Goal: Find specific page/section: Find specific page/section

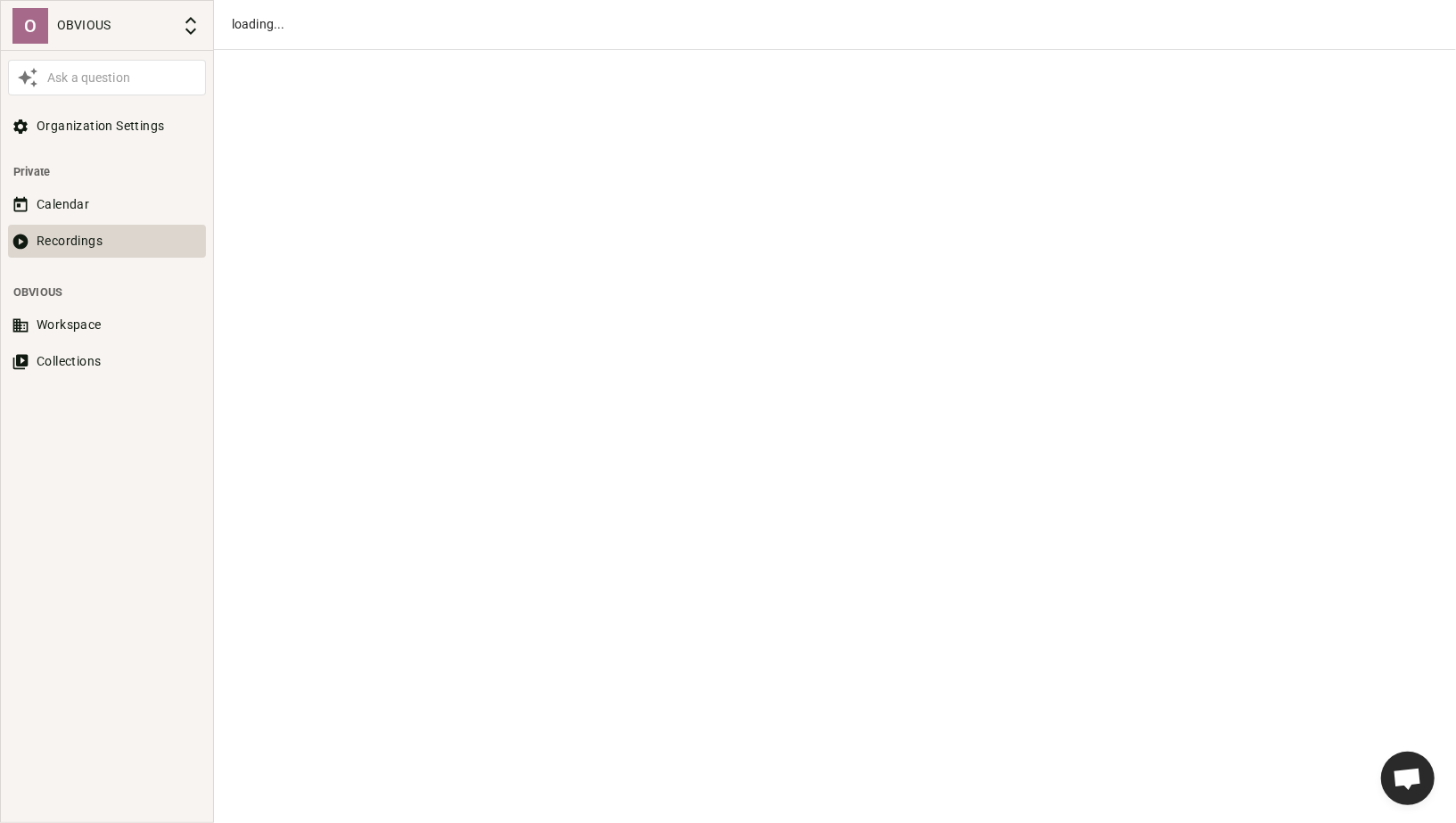
click at [79, 240] on button "Recordings" at bounding box center [108, 241] width 198 height 33
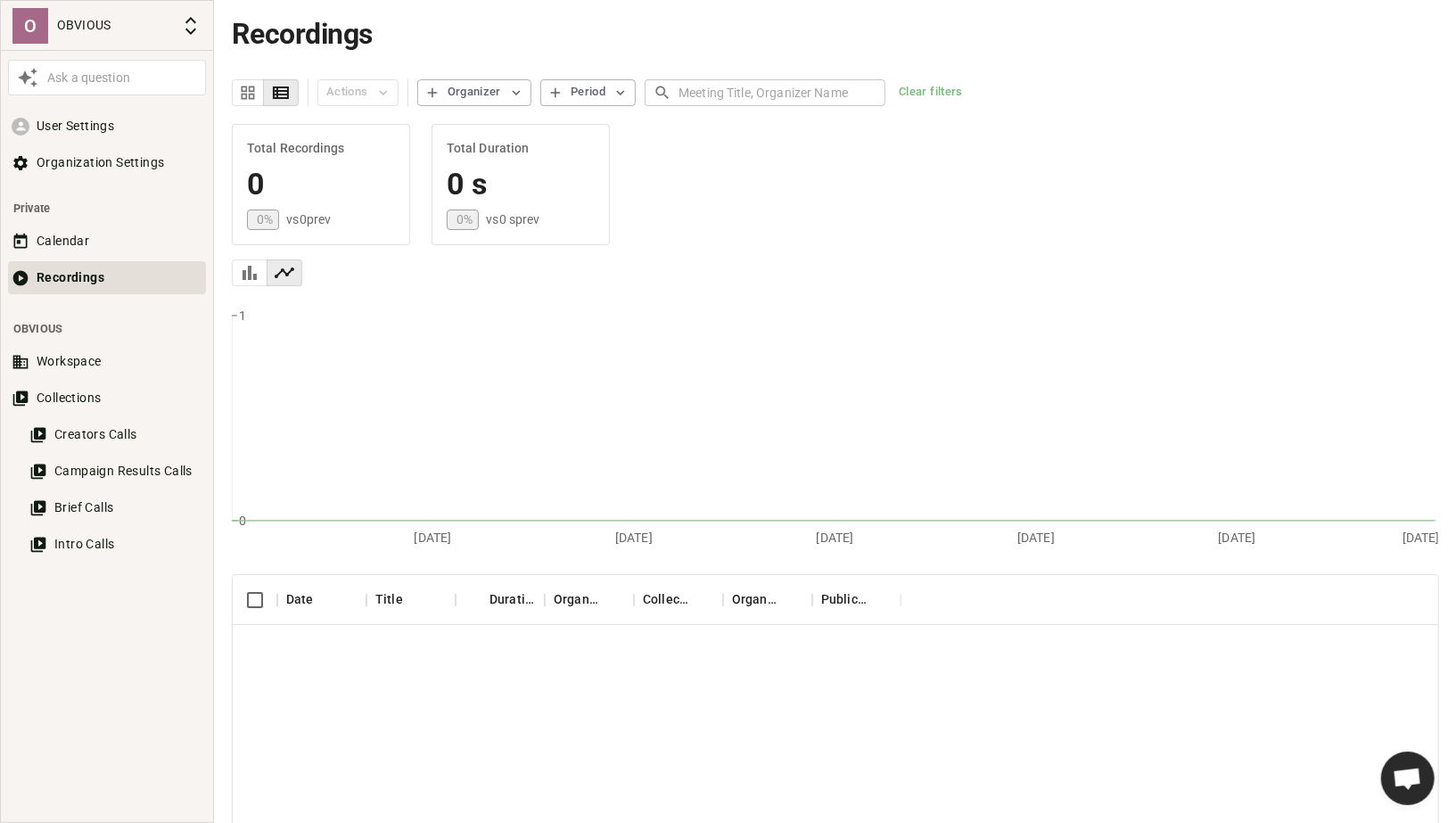
click at [745, 88] on input "text" at bounding box center [782, 92] width 207 height 33
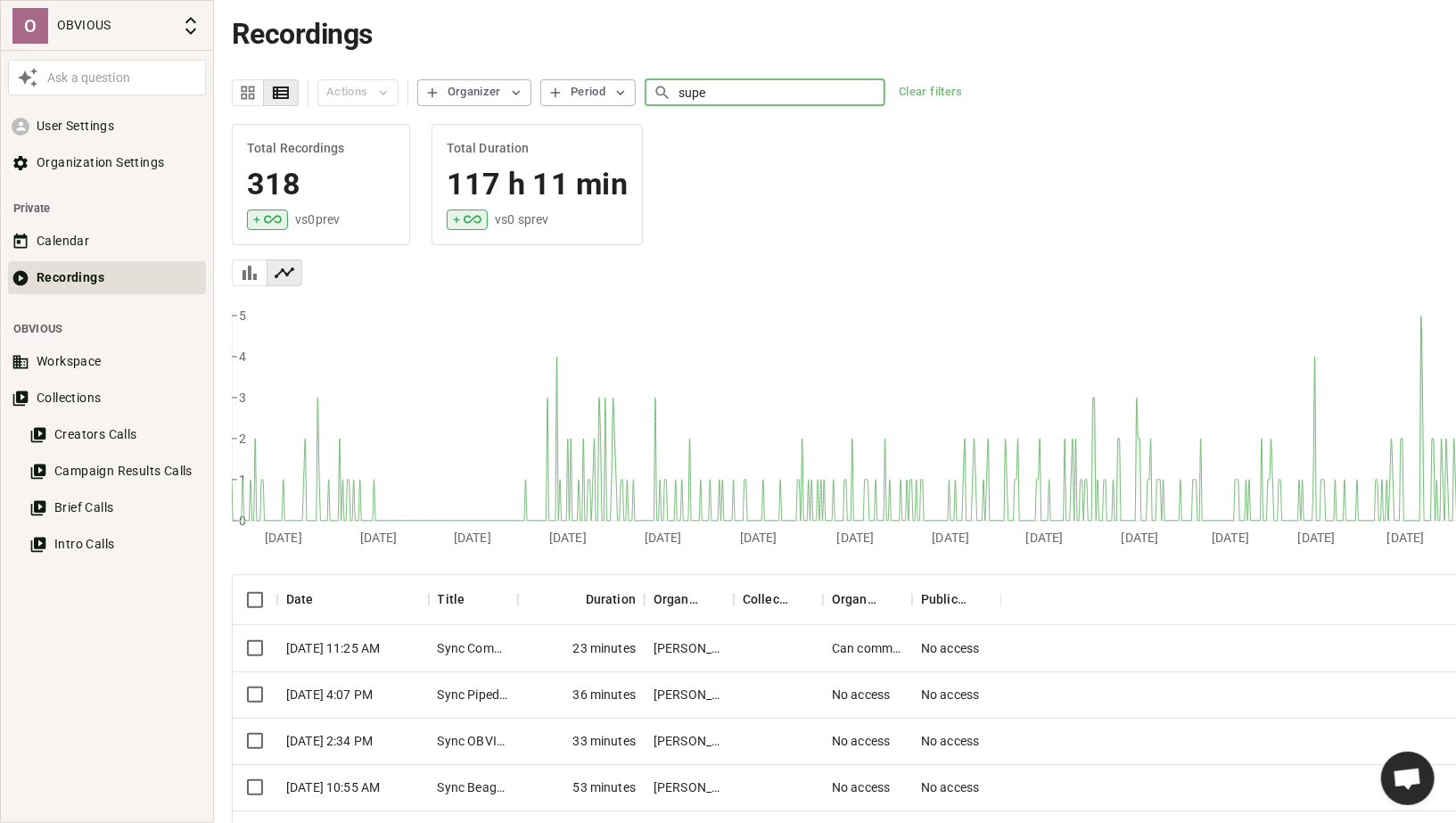
type input "super"
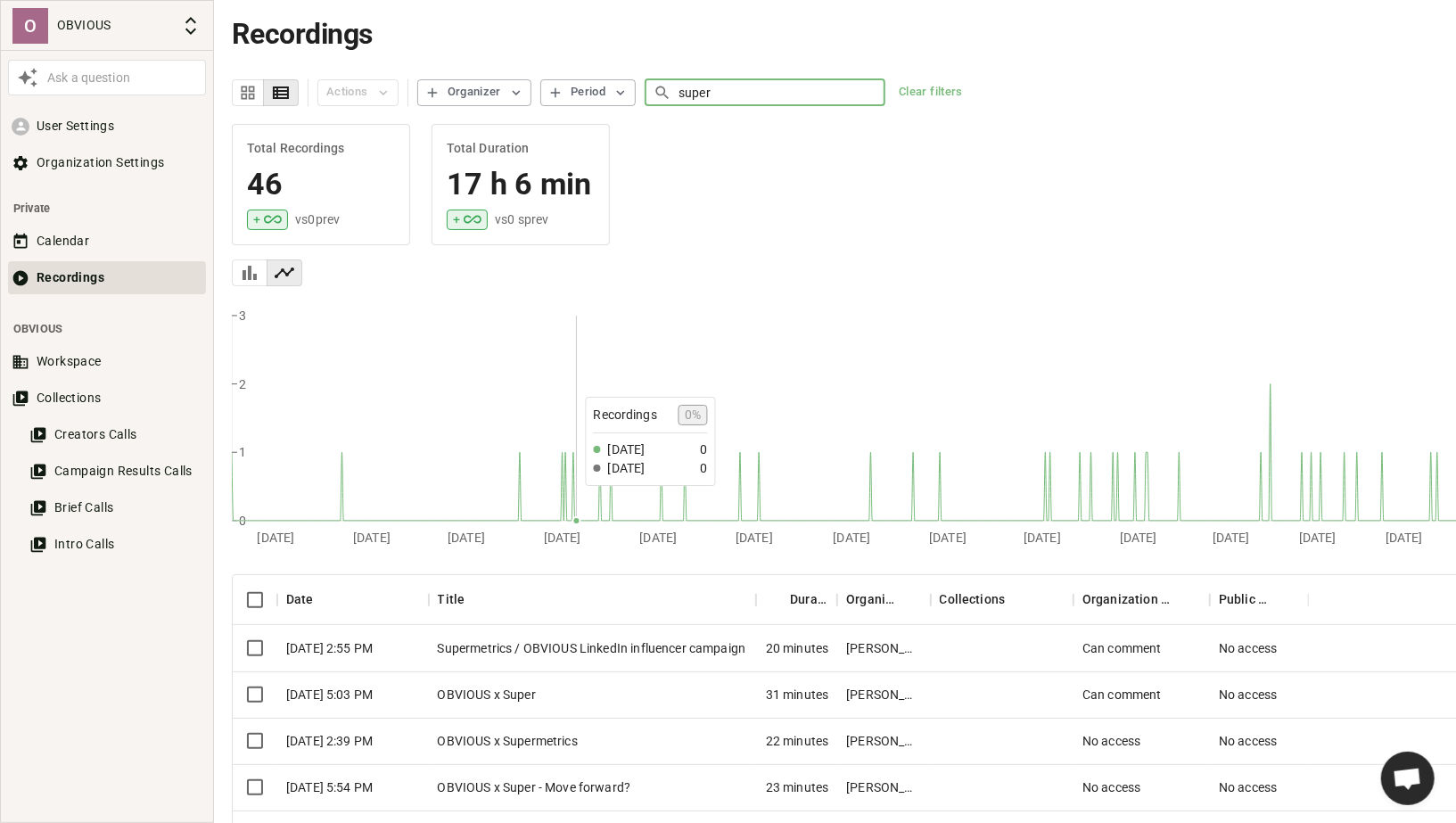
scroll to position [117, 0]
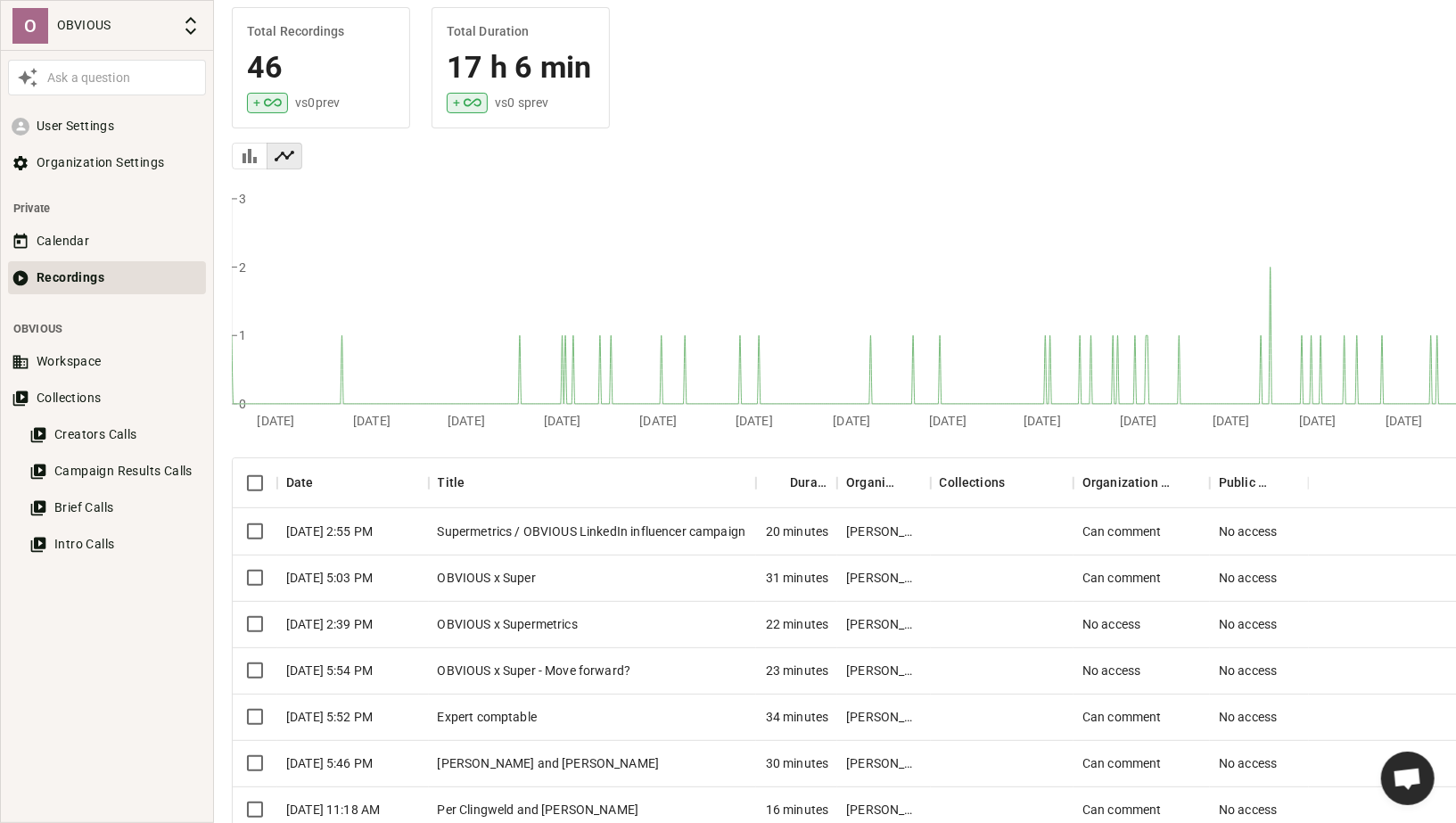
click at [499, 566] on div "OBVIOUS x Super" at bounding box center [593, 577] width 329 height 46
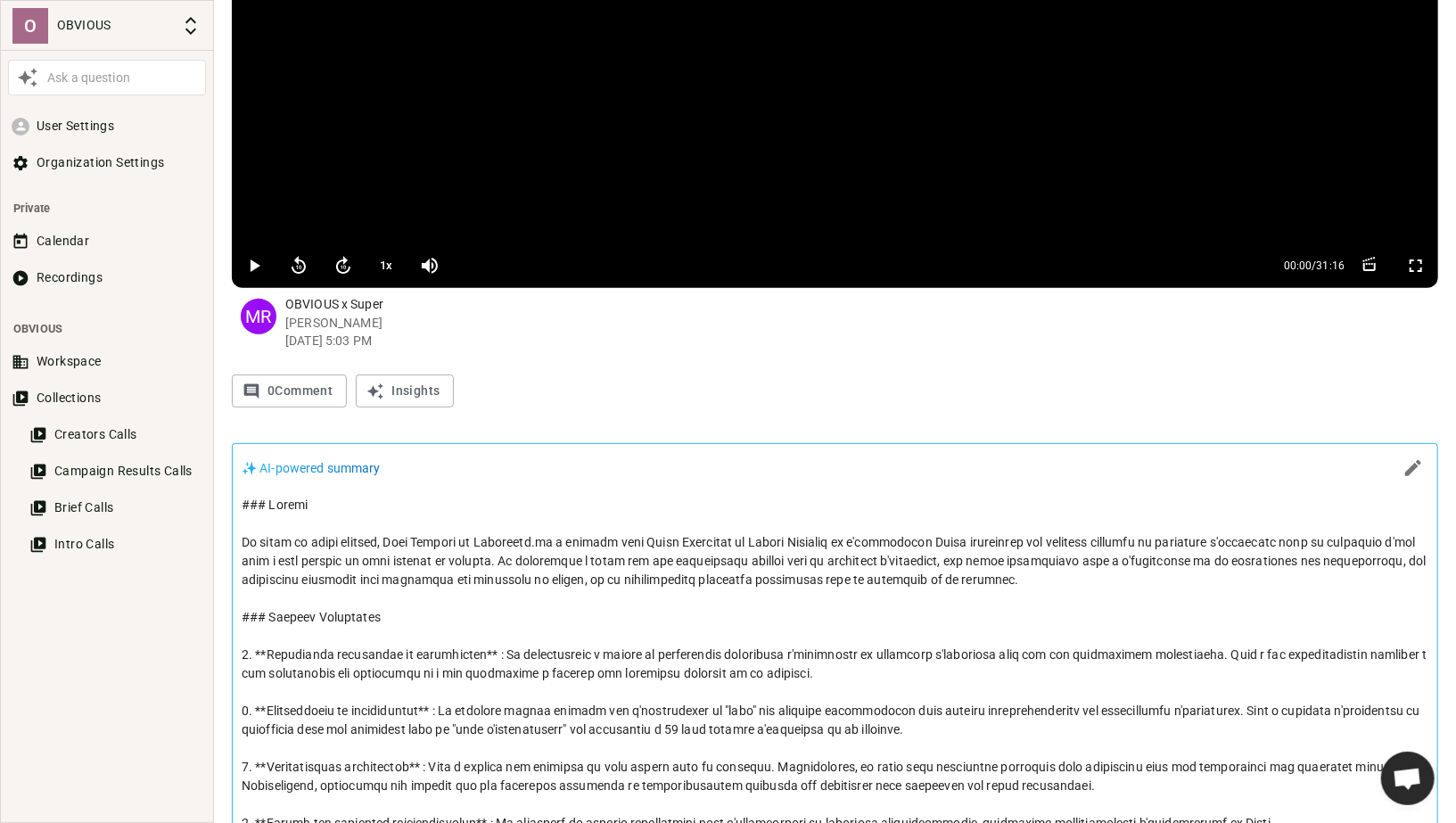
scroll to position [313, 0]
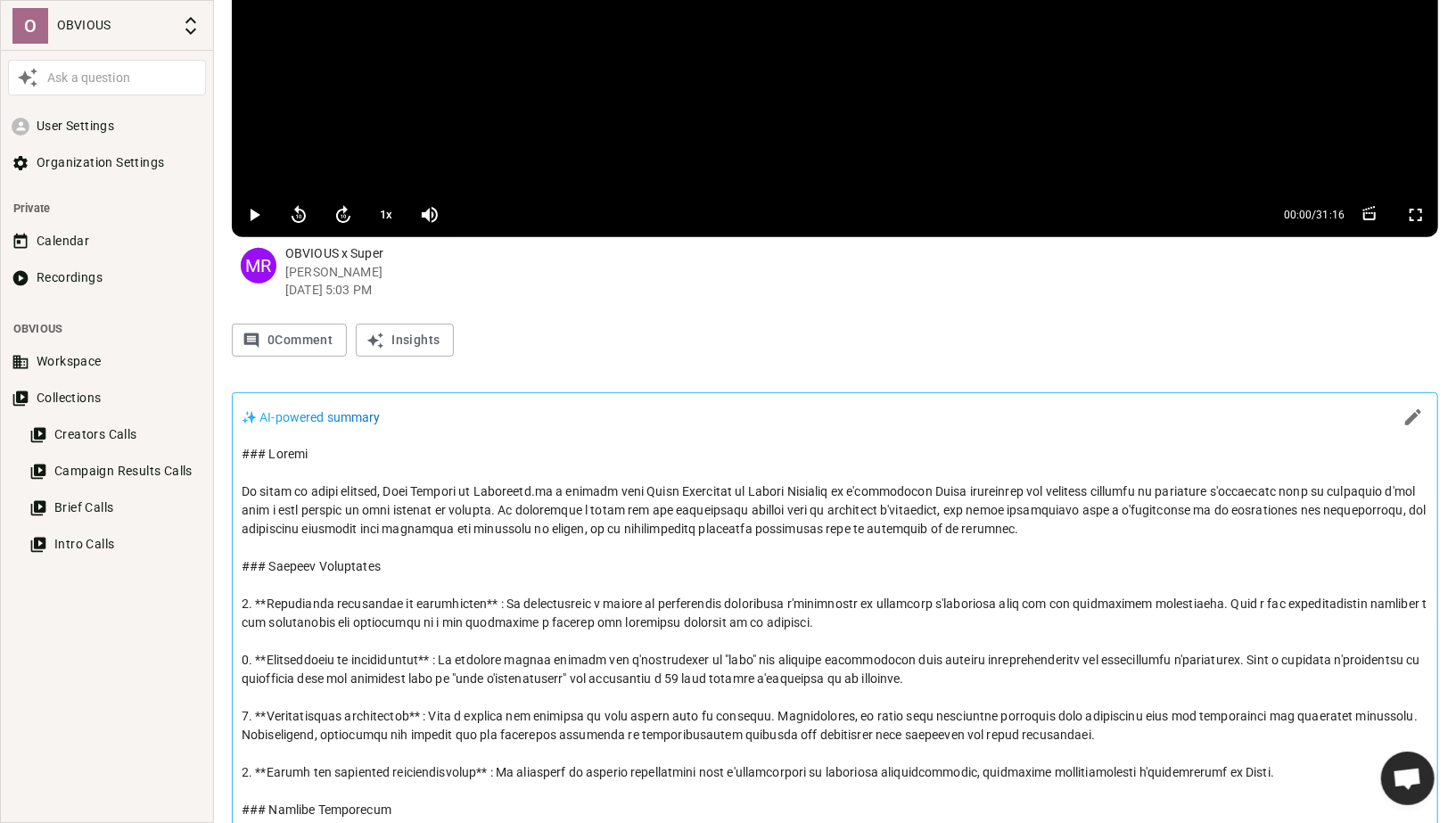
click at [563, 673] on p at bounding box center [835, 781] width 1187 height 674
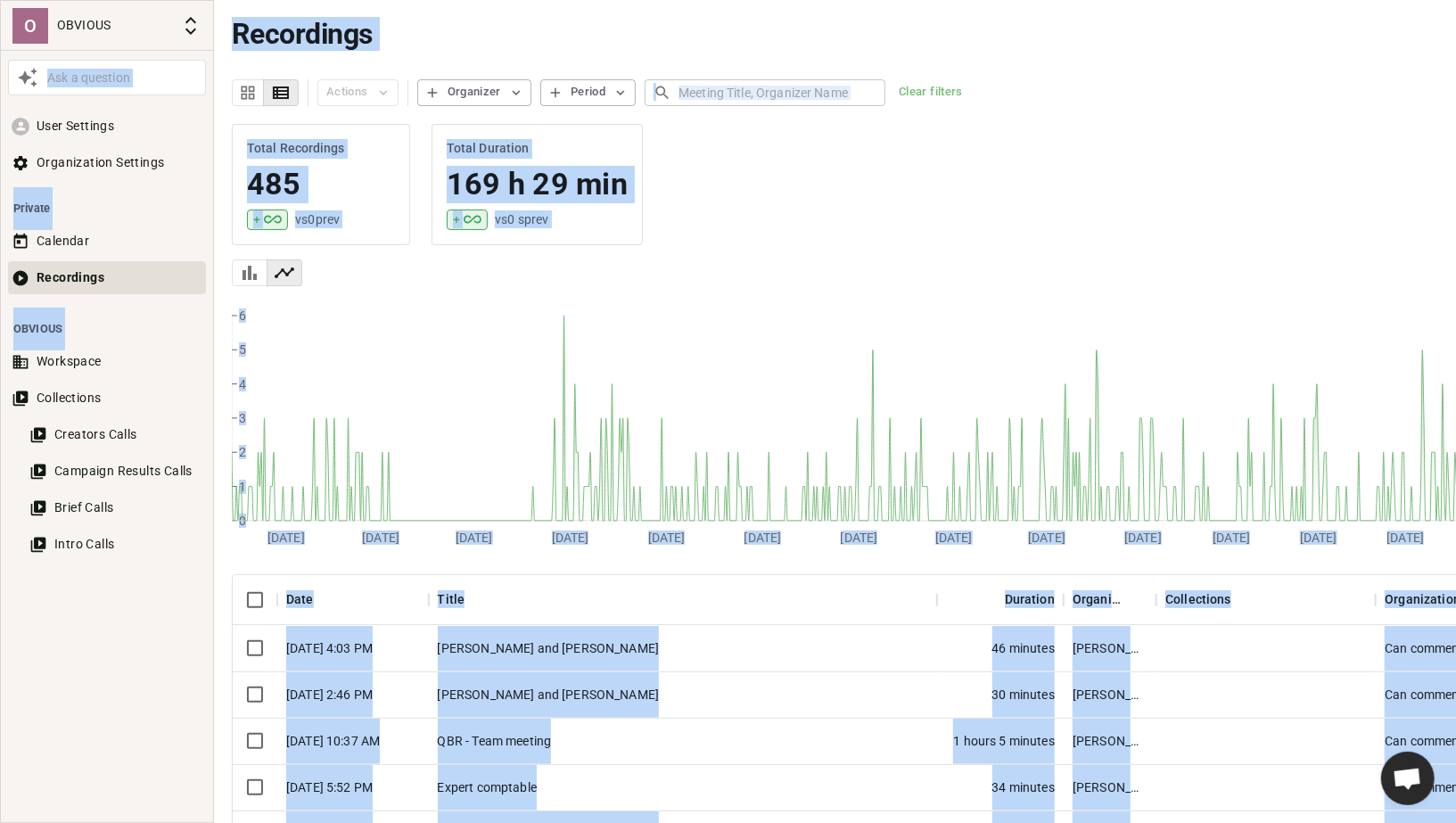
click at [725, 89] on input "text" at bounding box center [782, 92] width 207 height 33
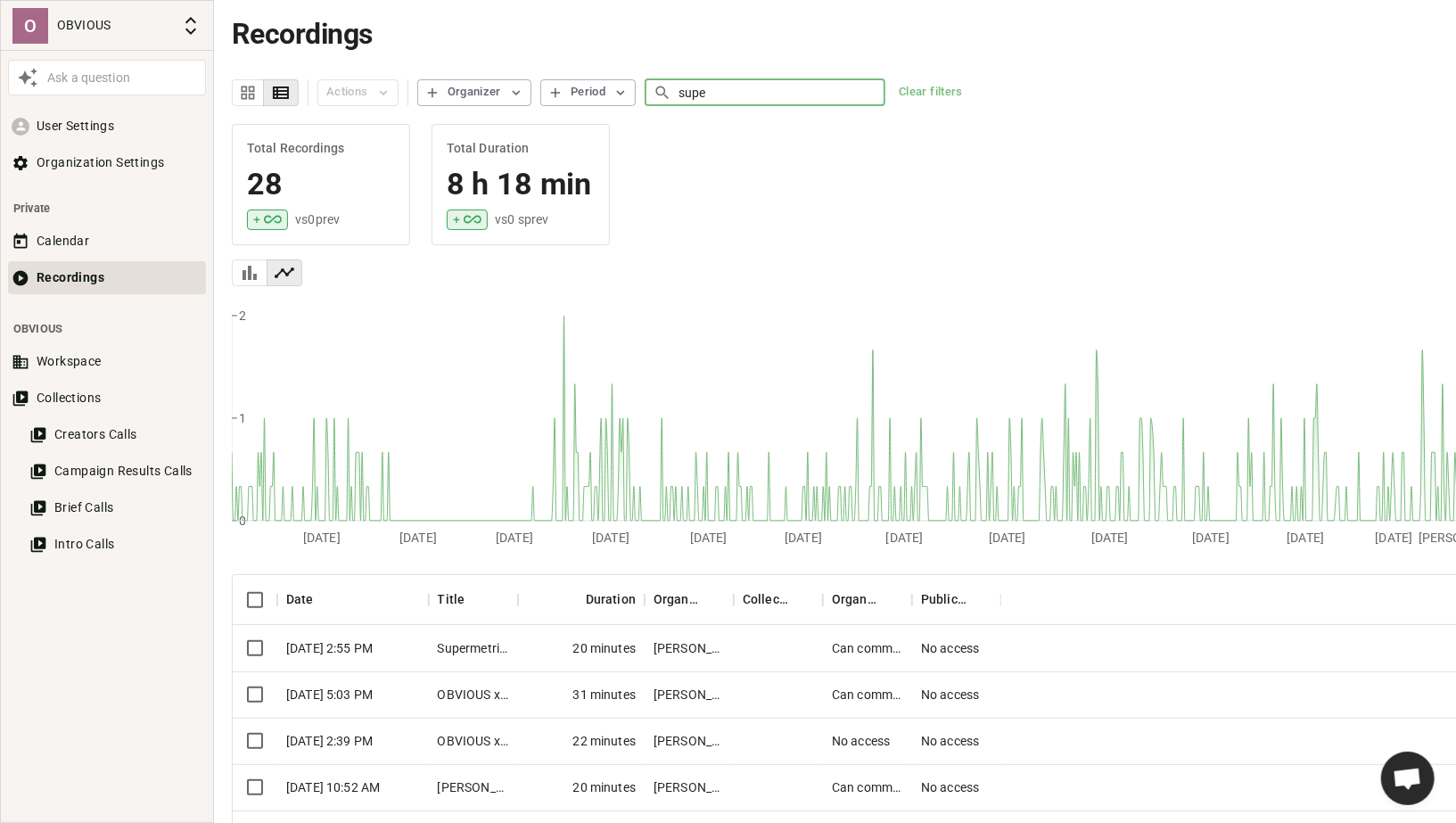
type input "super"
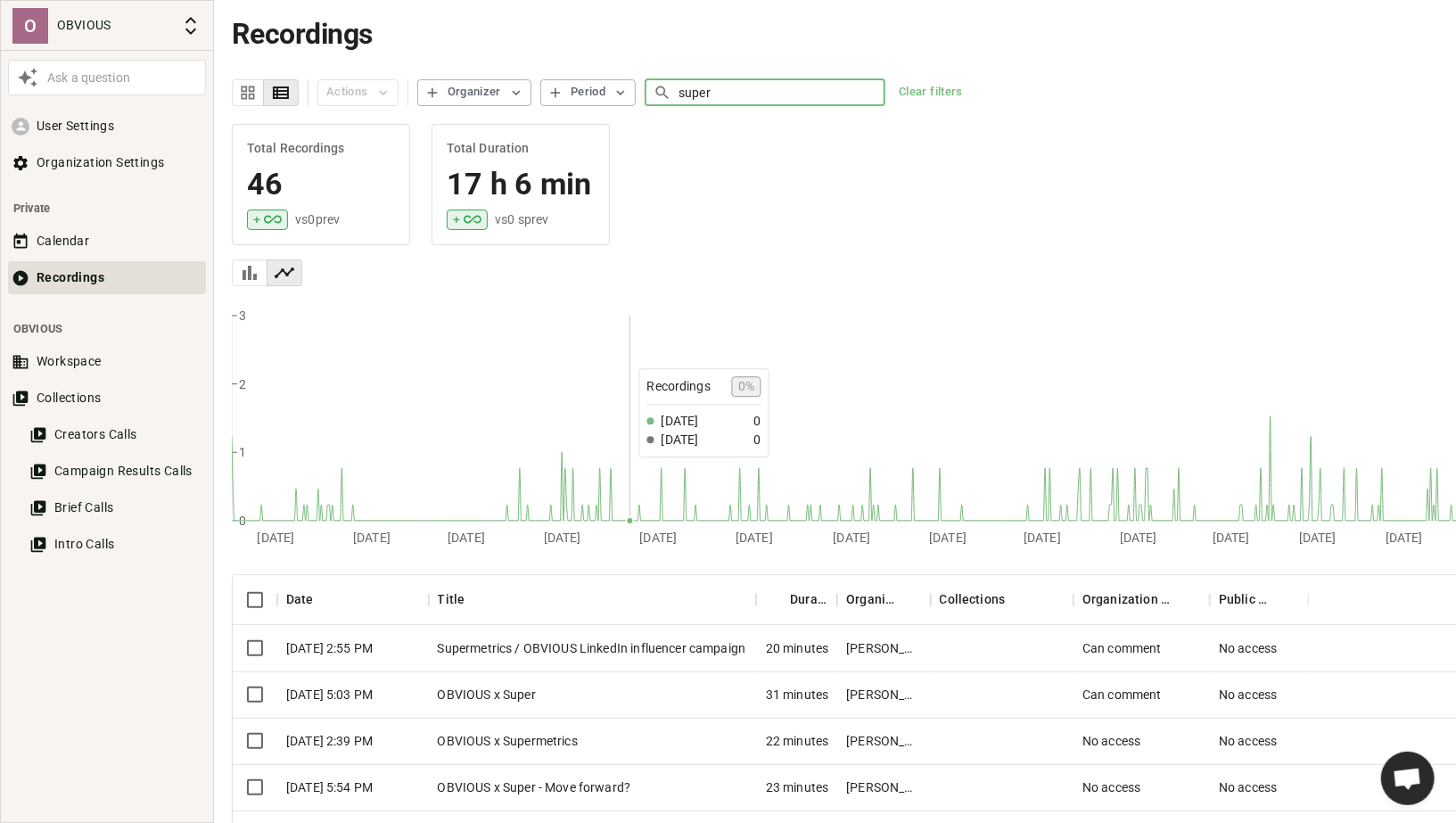
scroll to position [134, 0]
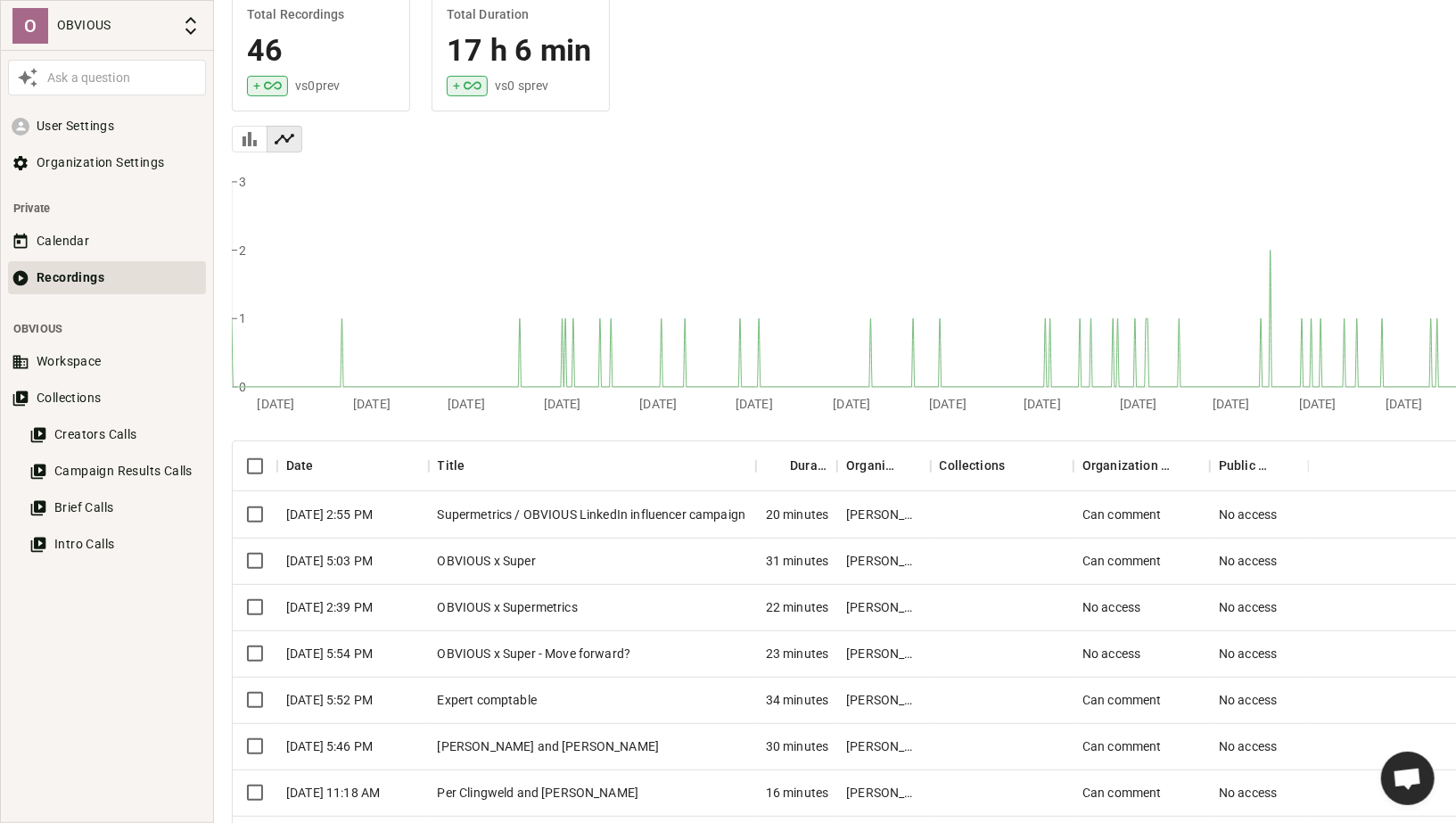
click at [554, 653] on div "OBVIOUS x Super - Move forward?" at bounding box center [593, 653] width 329 height 46
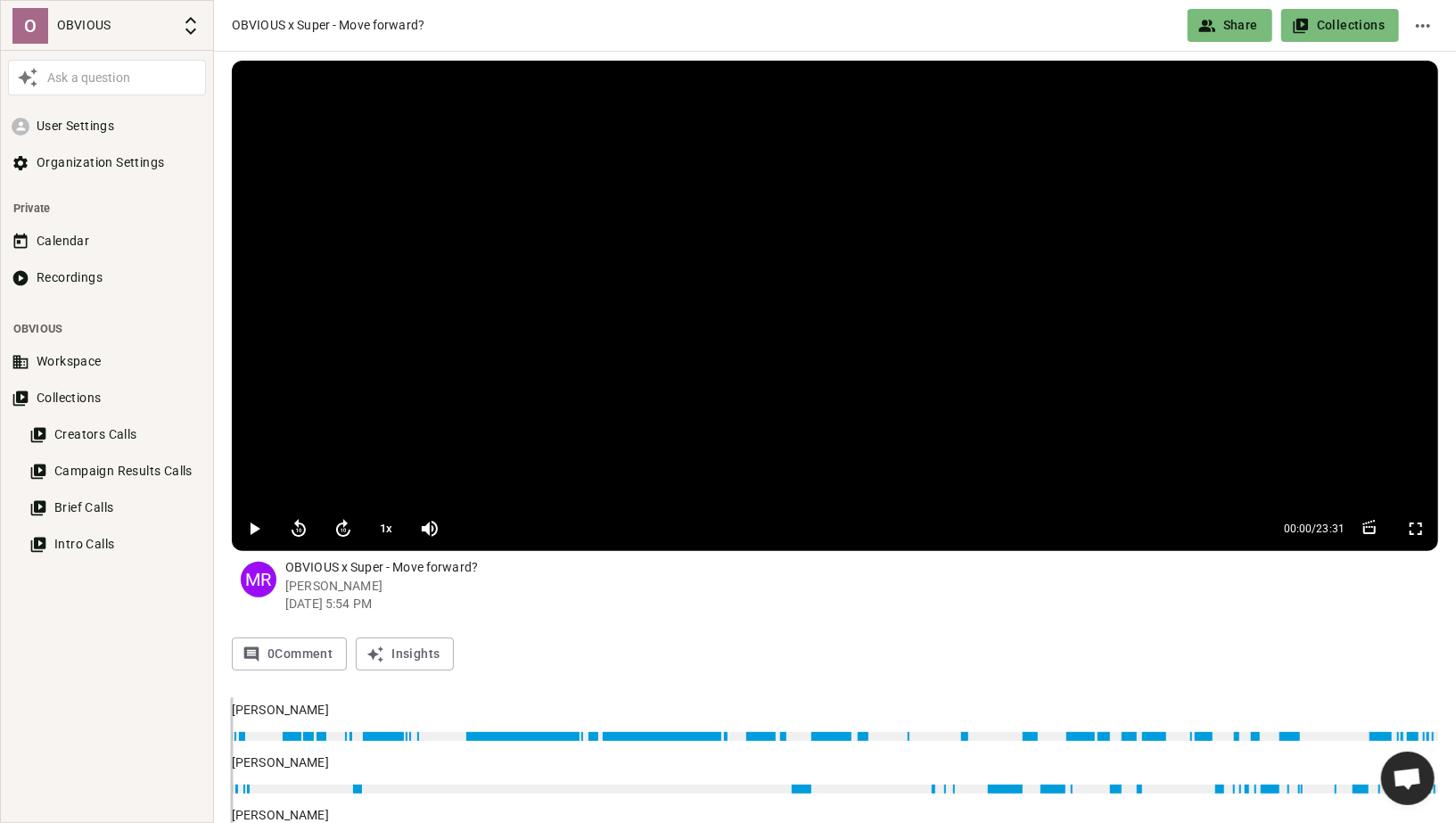
click at [673, 602] on p "[PERSON_NAME] [DATE] 5:54 PM" at bounding box center [861, 595] width 1153 height 36
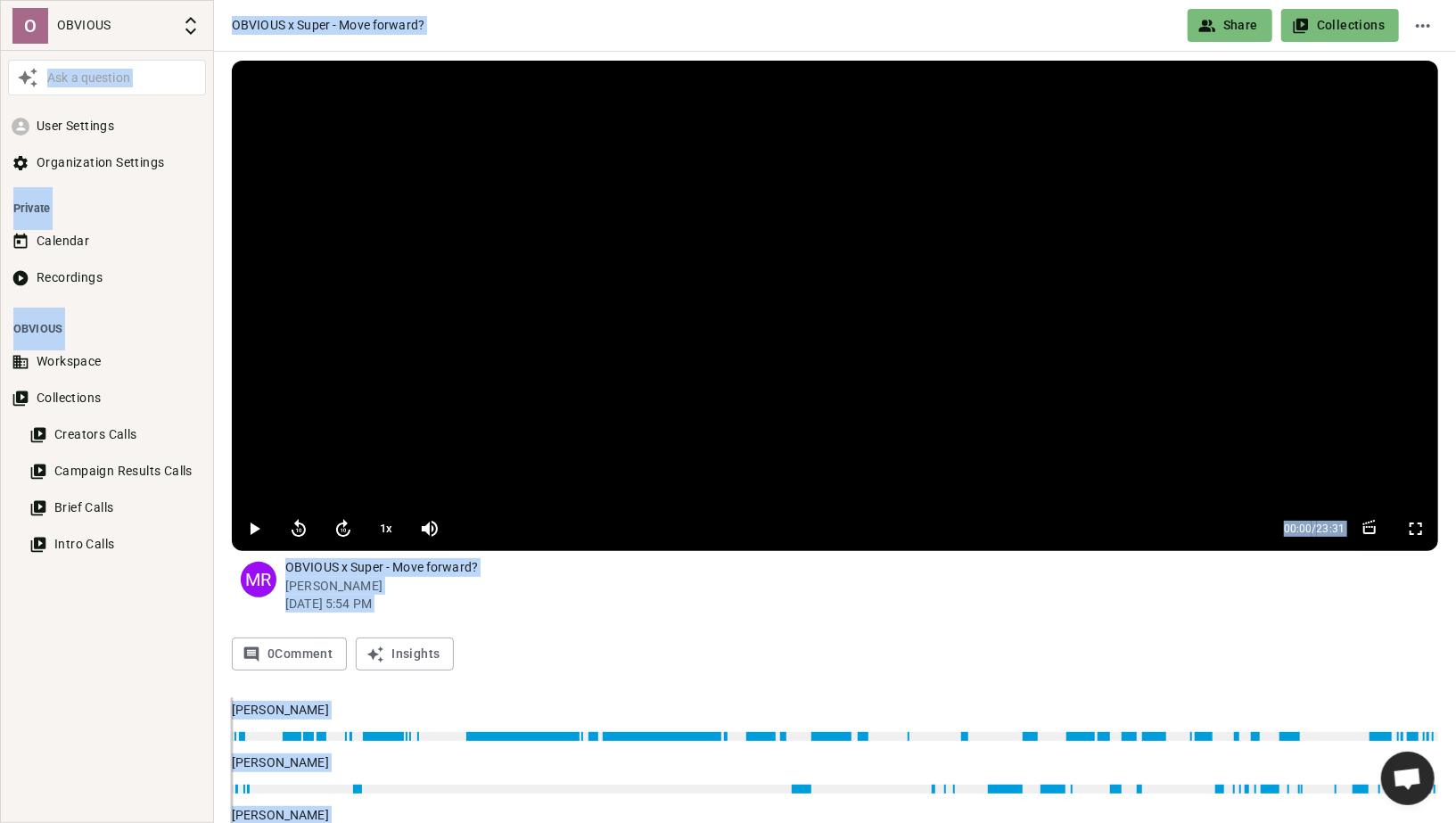
copy body "Lor i dolorsit Amet Consecte Adipiscingel Seddoeiu Tempori Utlabore Etdolorema …"
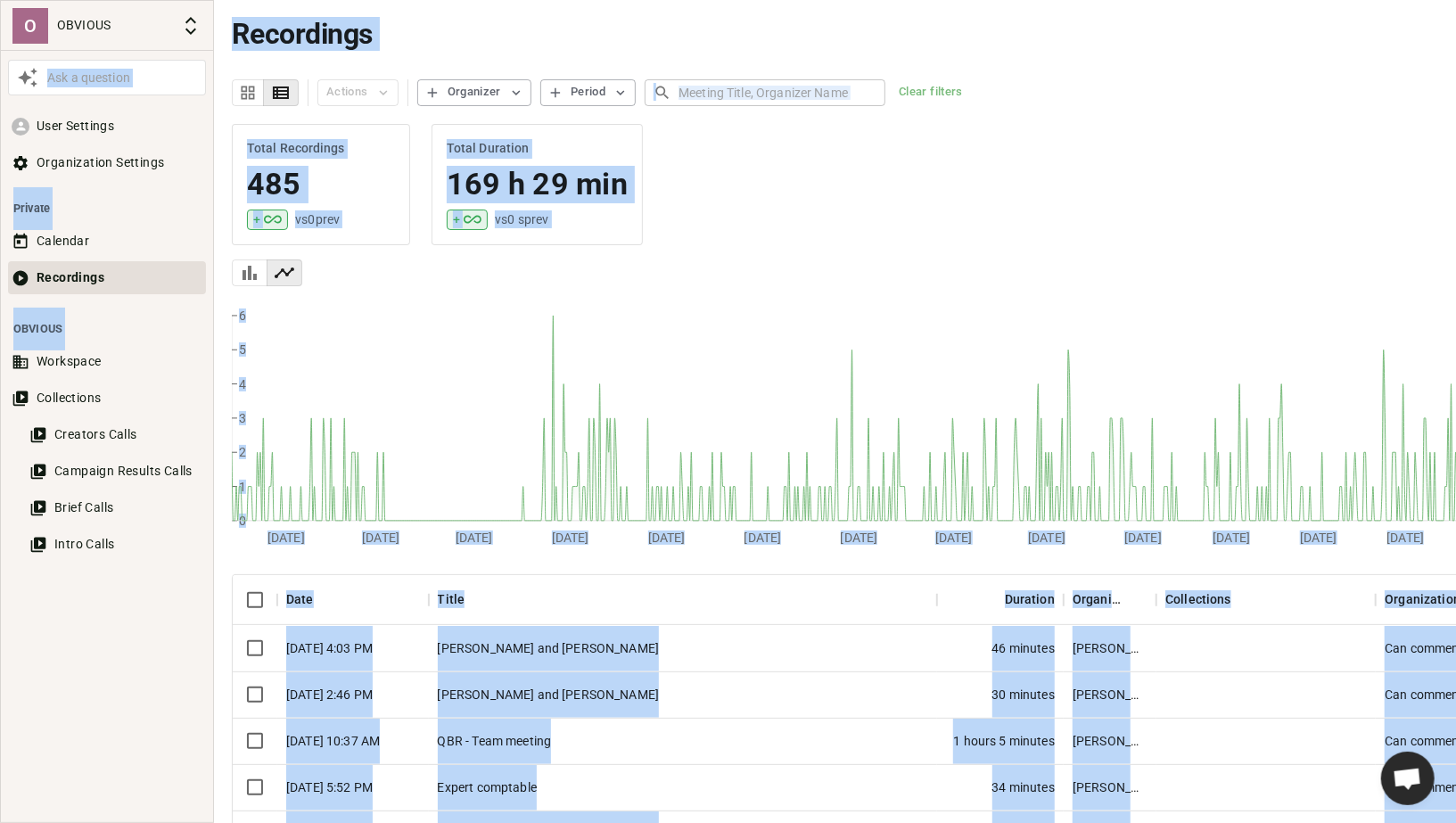
click at [725, 103] on input "text" at bounding box center [782, 92] width 207 height 33
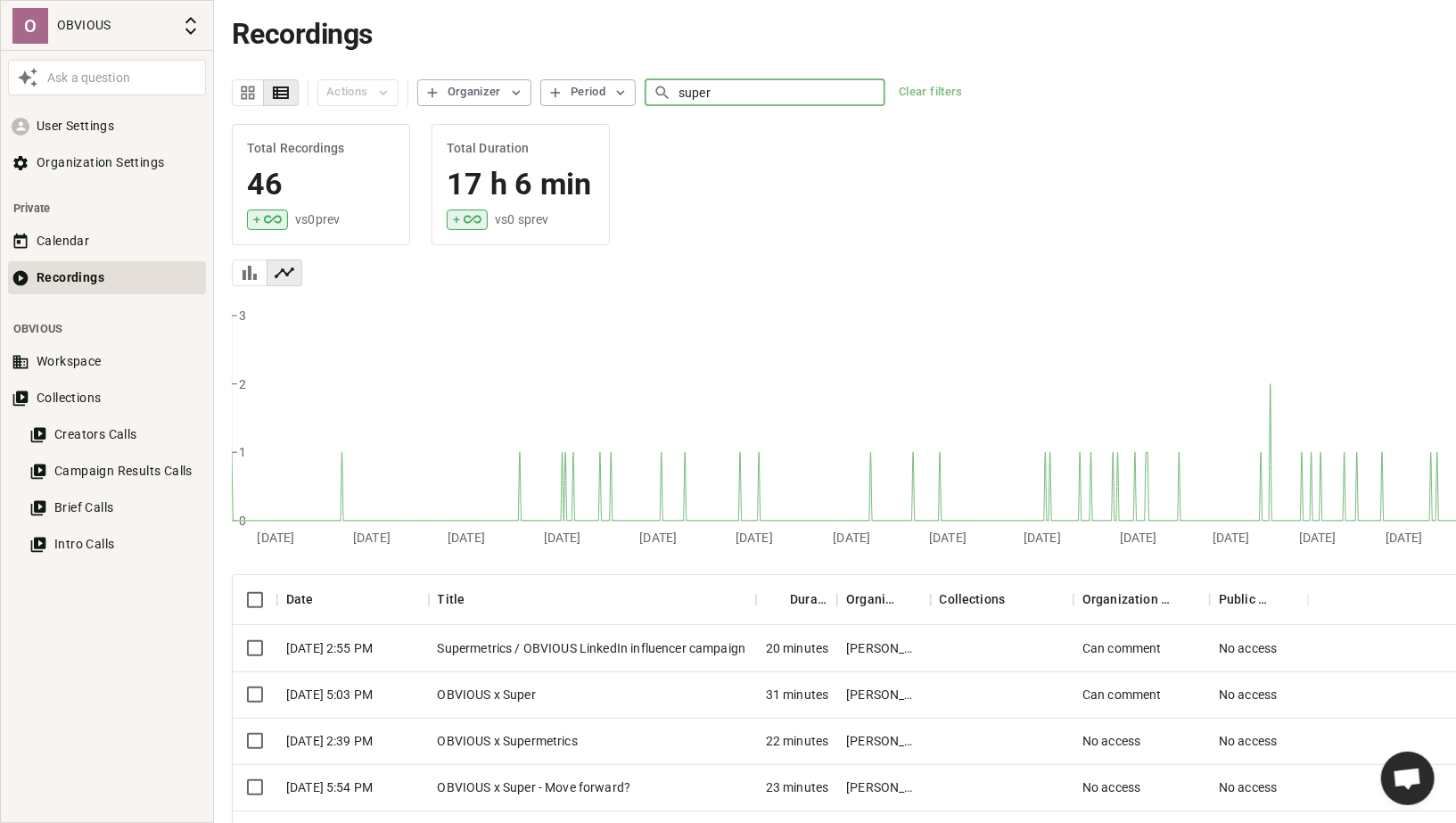
click at [692, 105] on input "super" at bounding box center [782, 92] width 207 height 33
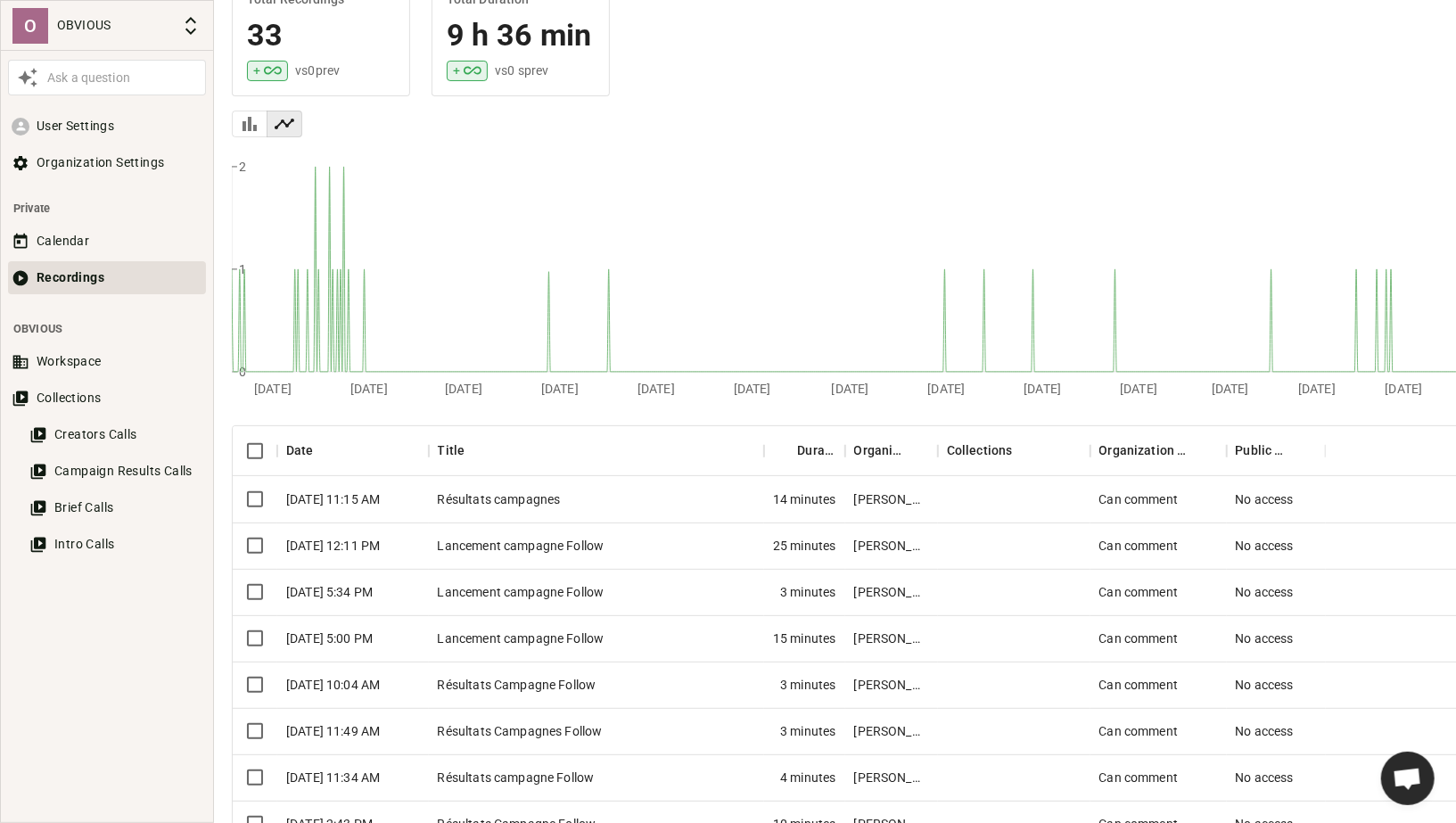
scroll to position [167, 0]
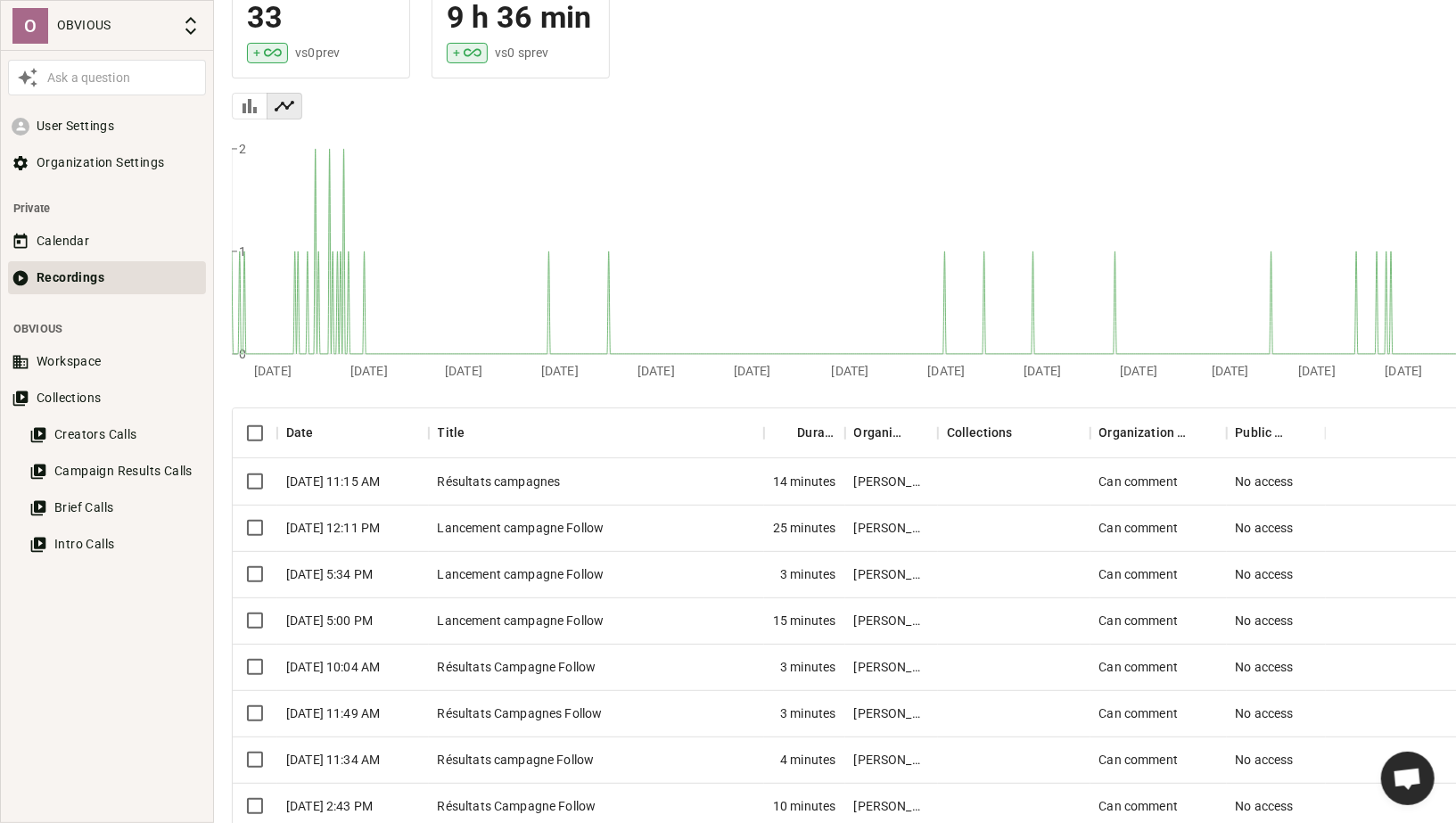
type input "september campaign"
